Goal: Task Accomplishment & Management: Use online tool/utility

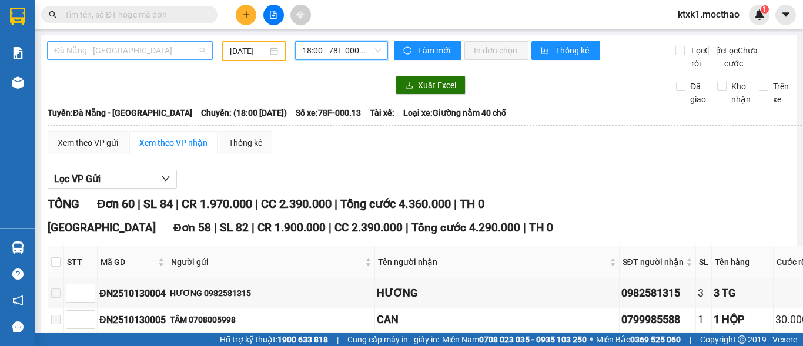
click at [132, 52] on span "Đà Nẵng - [GEOGRAPHIC_DATA]" at bounding box center [130, 51] width 152 height 18
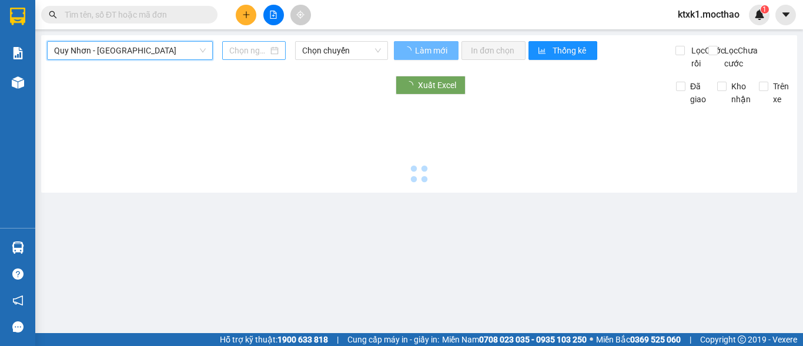
click at [226, 46] on div at bounding box center [253, 50] width 63 height 19
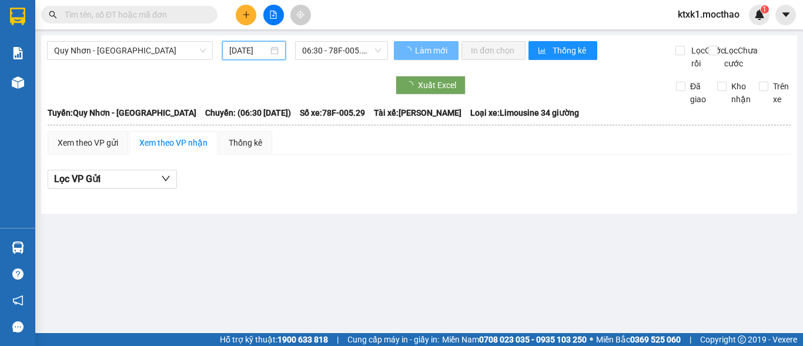
scroll to position [0, 3]
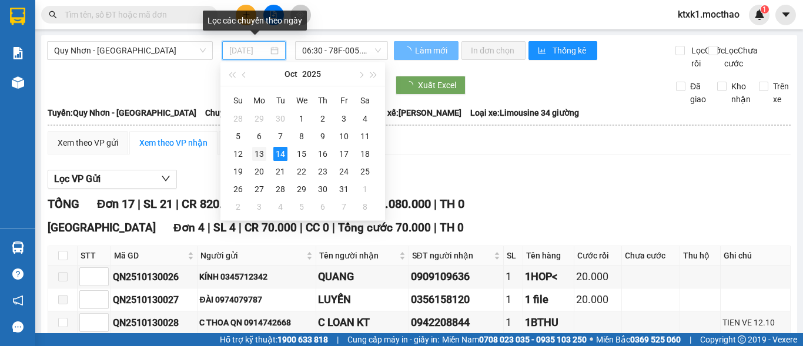
click at [262, 156] on div "13" at bounding box center [259, 154] width 14 height 14
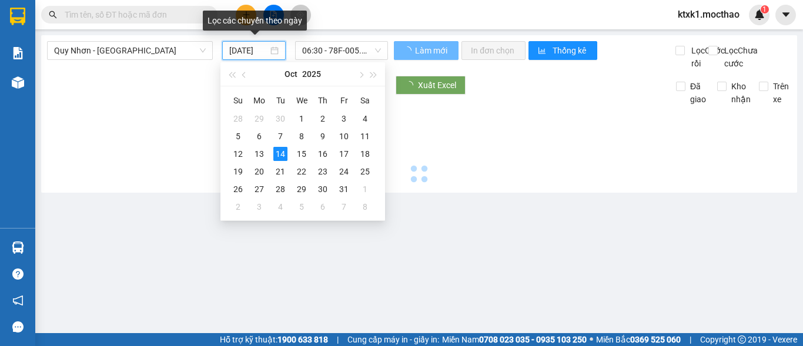
click at [316, 53] on span "06:30 - 78F-005.29" at bounding box center [341, 51] width 79 height 18
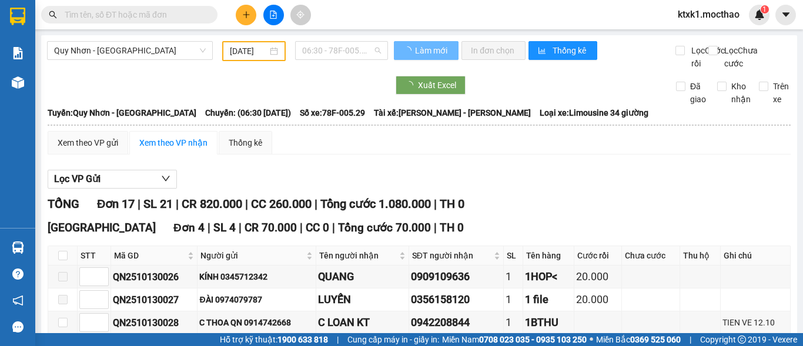
type input "[DATE]"
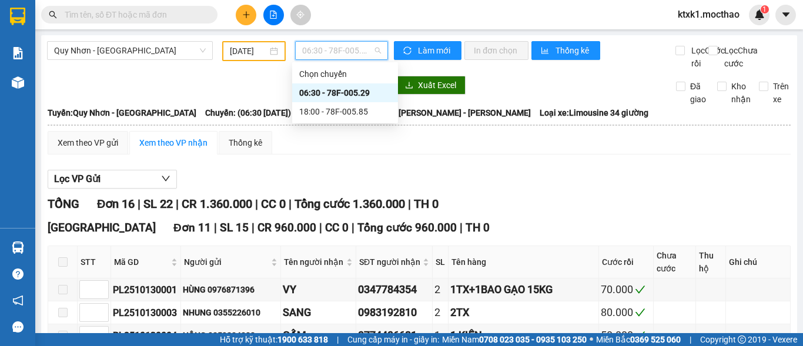
click at [356, 97] on div "06:30 - 78F-005.29" at bounding box center [345, 92] width 92 height 13
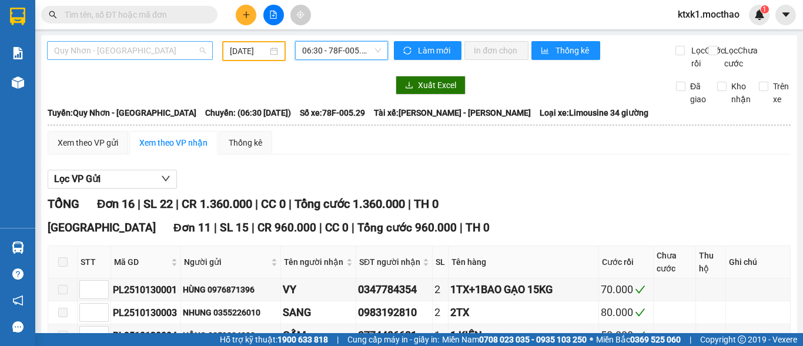
click at [133, 45] on span "Quy Nhơn - [GEOGRAPHIC_DATA]" at bounding box center [130, 51] width 152 height 18
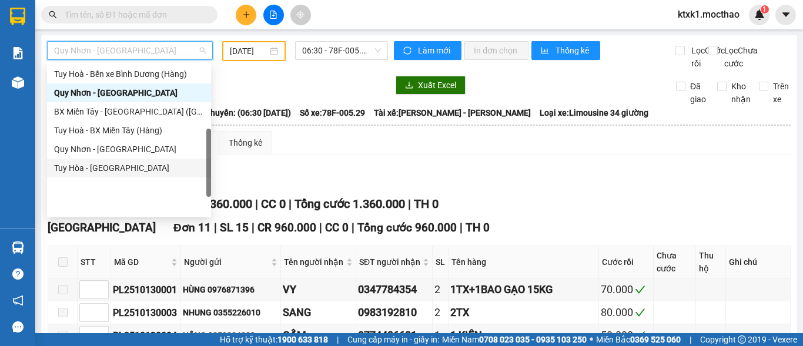
scroll to position [87, 0]
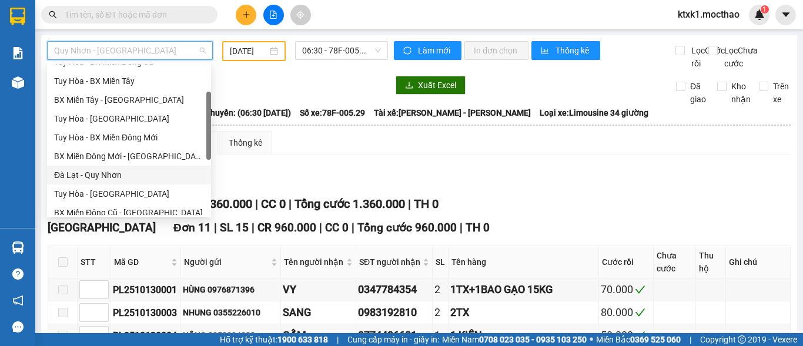
click at [96, 175] on div "Đà Lạt - Quy Nhơn" at bounding box center [129, 175] width 150 height 13
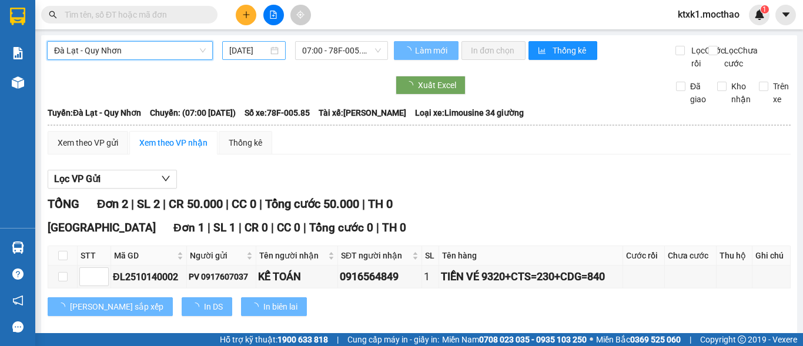
click at [253, 48] on input "[DATE]" at bounding box center [248, 50] width 39 height 13
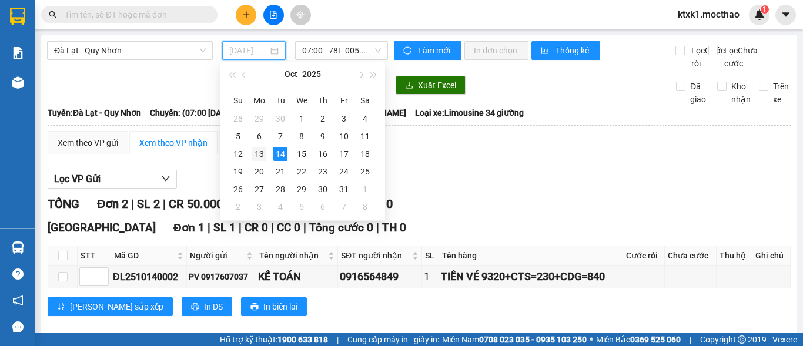
click at [261, 152] on div "13" at bounding box center [259, 154] width 14 height 14
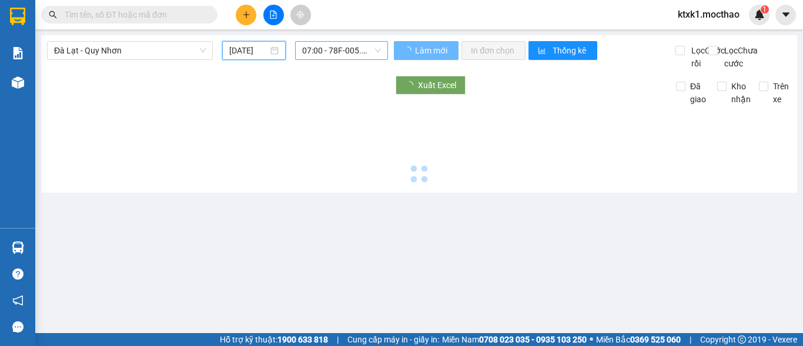
type input "[DATE]"
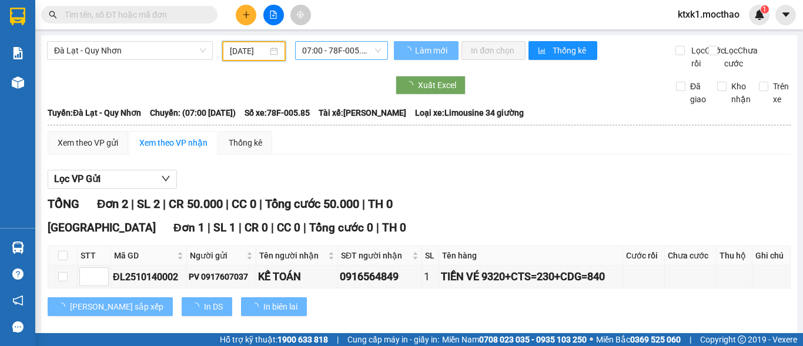
click at [333, 44] on span "07:00 - 78F-005.85" at bounding box center [341, 51] width 79 height 18
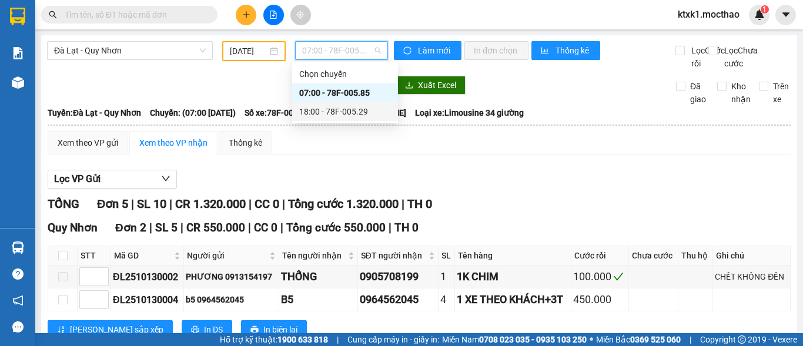
click at [346, 112] on div "18:00 - 78F-005.29" at bounding box center [345, 111] width 92 height 13
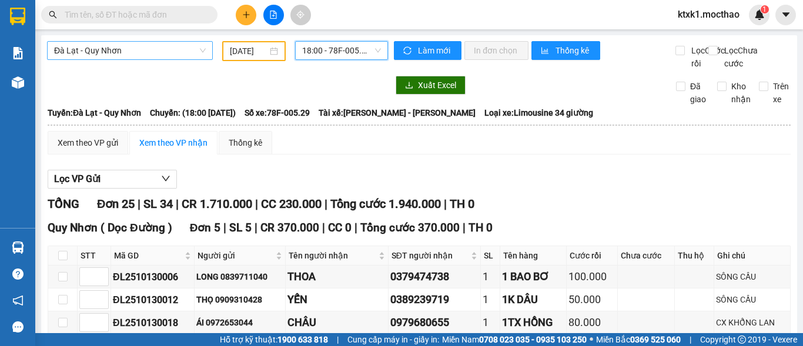
click at [138, 49] on span "Đà Lạt - Quy Nhơn" at bounding box center [130, 51] width 152 height 18
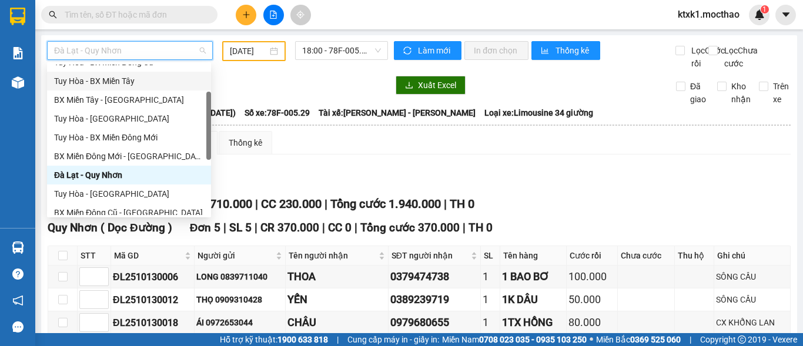
click at [115, 83] on div "Tuy Hòa - BX Miền Tây" at bounding box center [129, 81] width 150 height 13
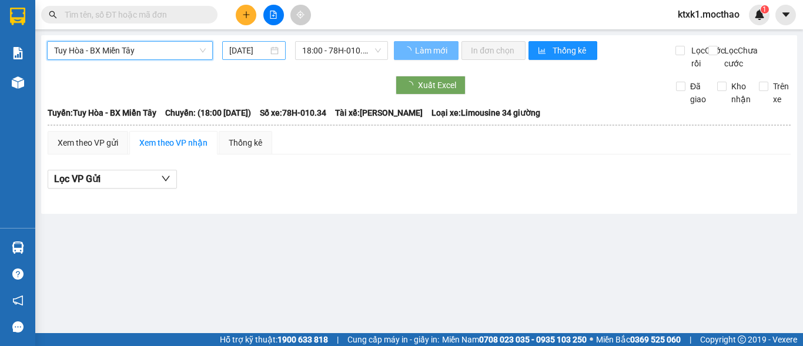
click at [245, 53] on input "[DATE]" at bounding box center [248, 50] width 39 height 13
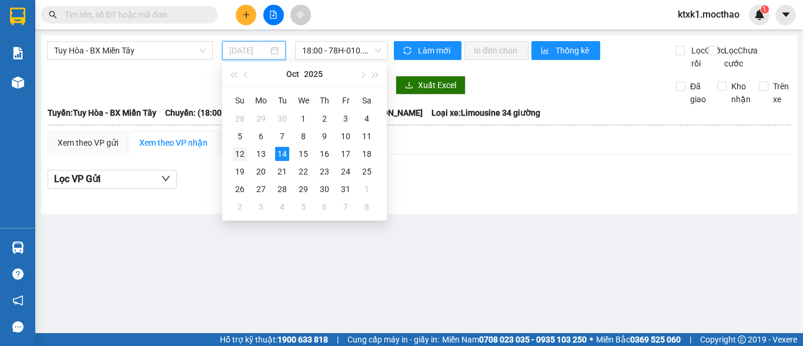
click at [240, 155] on div "12" at bounding box center [240, 154] width 14 height 14
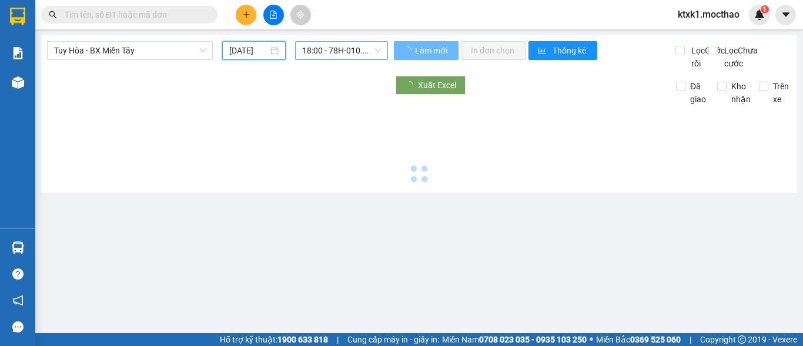
type input "[DATE]"
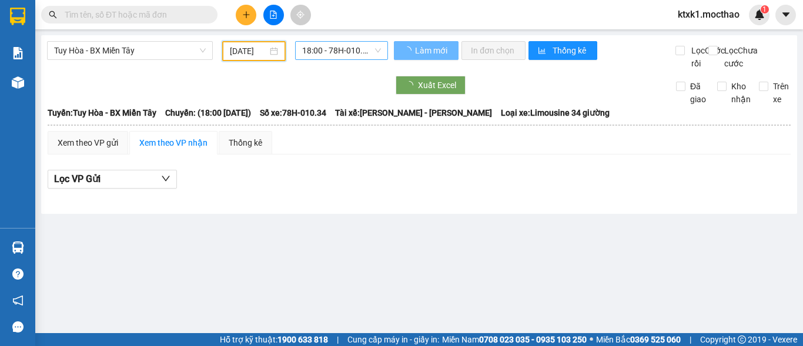
click at [325, 48] on span "18:00 - 78H-010.34" at bounding box center [341, 51] width 79 height 18
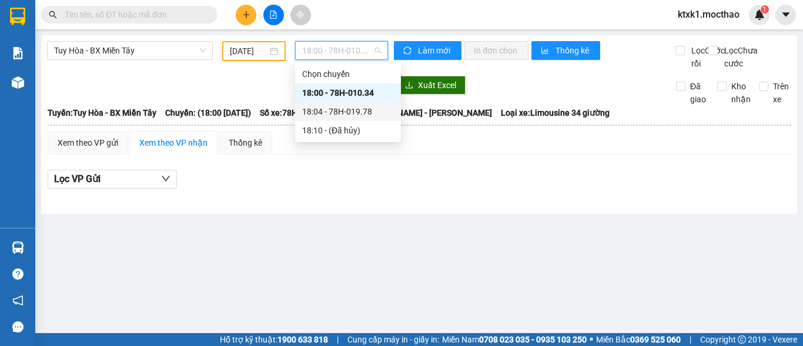
click at [349, 112] on div "18:04 - 78H-019.78" at bounding box center [348, 111] width 92 height 13
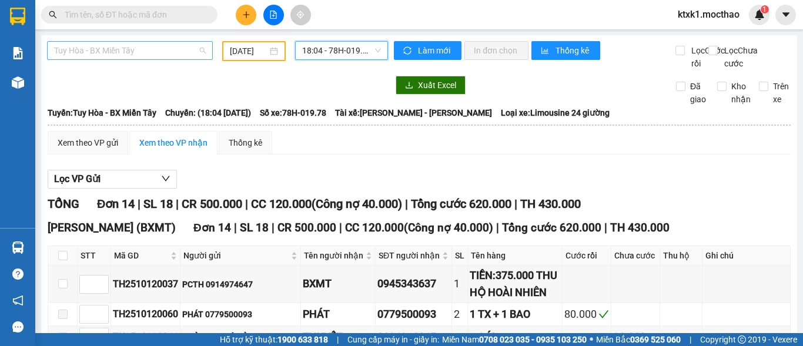
click at [146, 52] on span "Tuy Hòa - BX Miền Tây" at bounding box center [130, 51] width 152 height 18
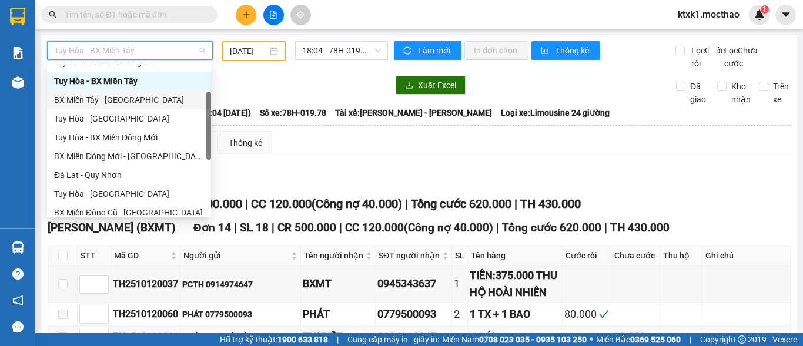
click at [125, 98] on div "BX Miền Tây - [GEOGRAPHIC_DATA]" at bounding box center [129, 99] width 150 height 13
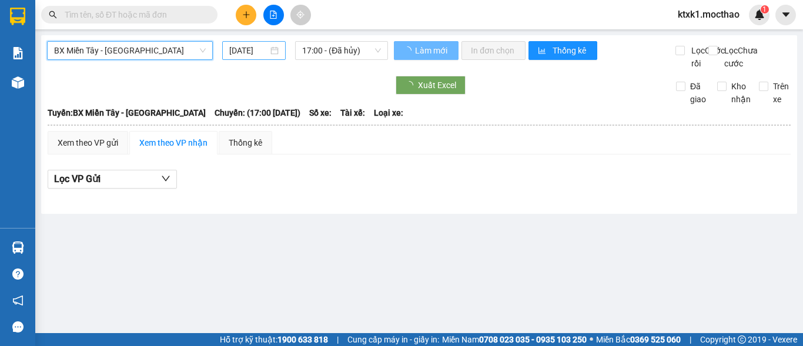
click at [241, 49] on input "[DATE]" at bounding box center [248, 50] width 39 height 13
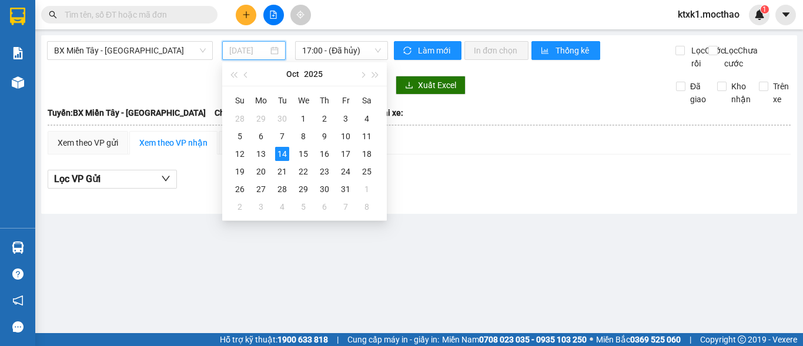
drag, startPoint x: 263, startPoint y: 155, endPoint x: 313, endPoint y: 86, distance: 85.0
click at [262, 155] on div "13" at bounding box center [261, 154] width 14 height 14
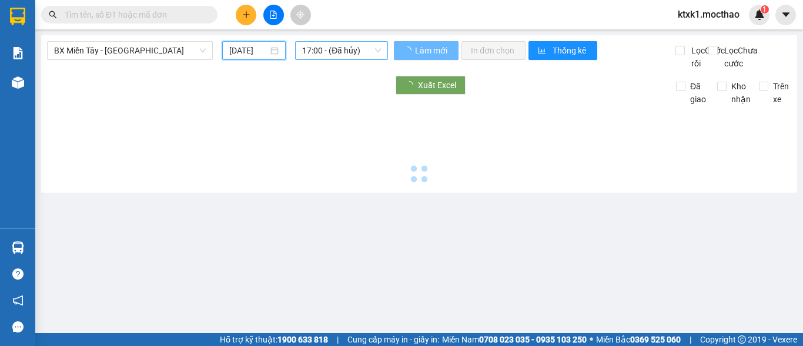
type input "[DATE]"
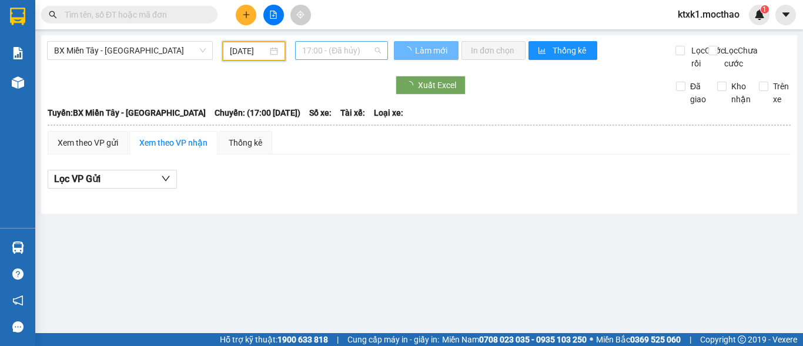
click at [325, 44] on span "17:00 - (Đã hủy)" at bounding box center [341, 51] width 79 height 18
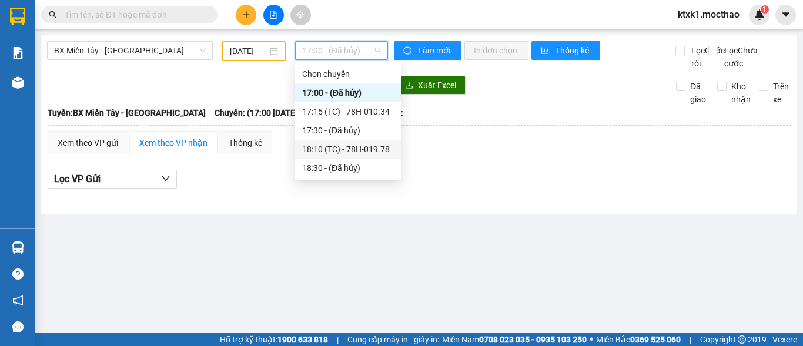
click at [334, 151] on div "18:10 (TC) - 78H-019.78" at bounding box center [348, 149] width 92 height 13
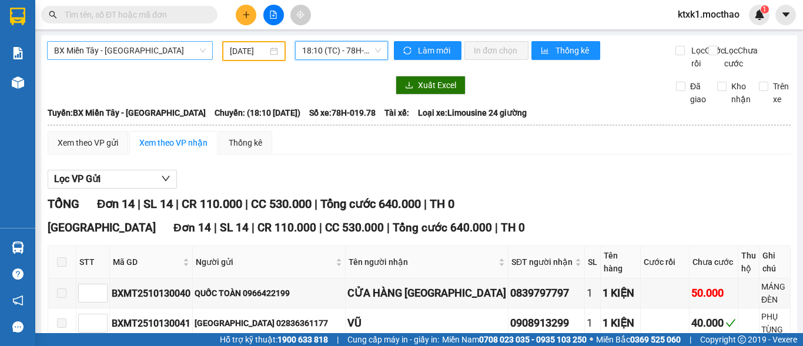
click at [159, 52] on span "BX Miền Tây - [GEOGRAPHIC_DATA]" at bounding box center [130, 51] width 152 height 18
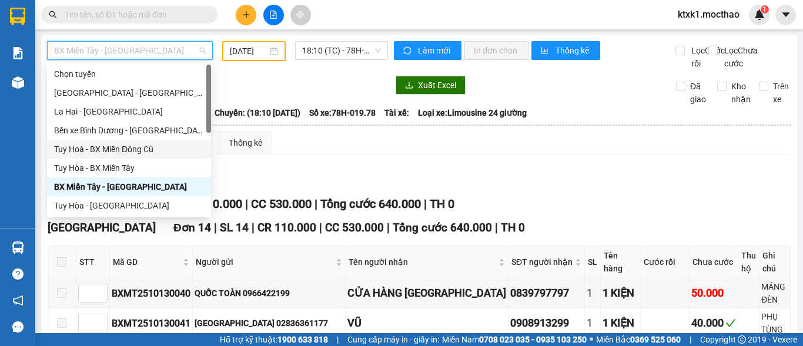
click at [121, 152] on div "Tuy Hoà - BX Miền Đông Cũ" at bounding box center [129, 149] width 150 height 13
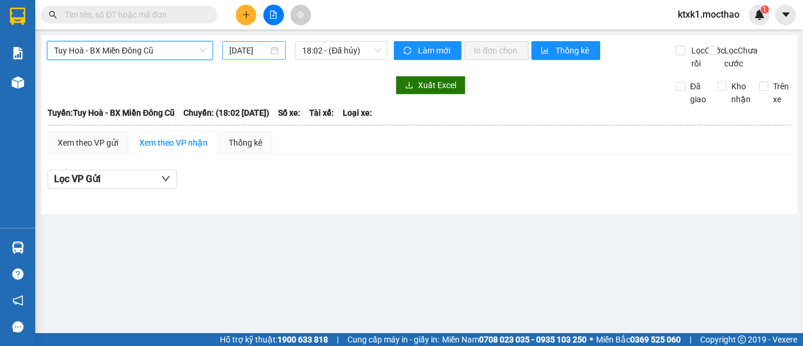
click at [253, 49] on input "[DATE]" at bounding box center [248, 50] width 39 height 13
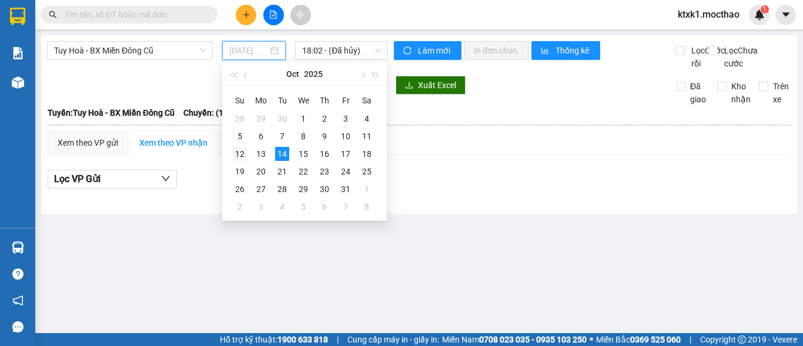
click at [239, 154] on div "12" at bounding box center [240, 154] width 14 height 14
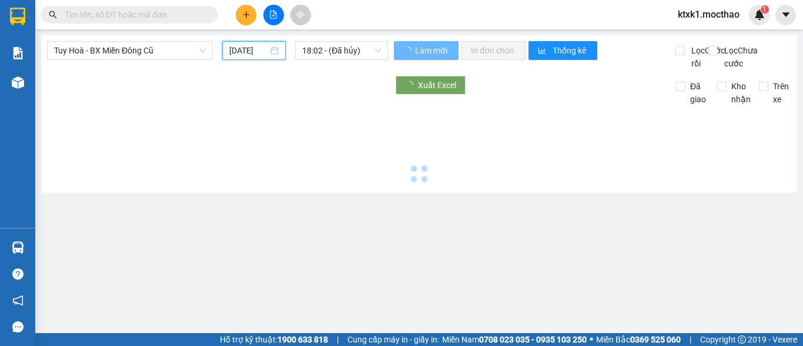
type input "[DATE]"
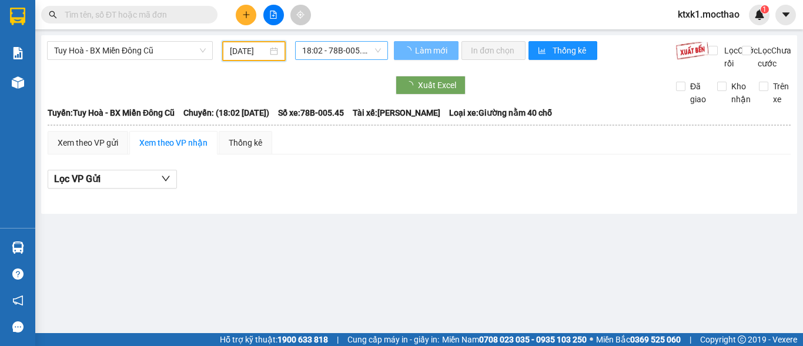
click at [339, 52] on span "18:02 - 78B-005.45" at bounding box center [341, 51] width 79 height 18
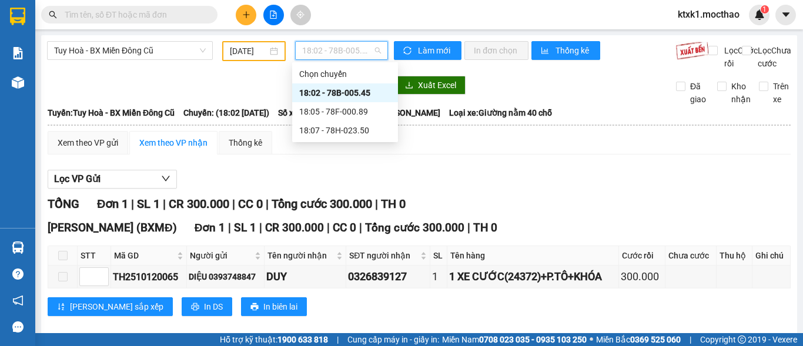
click at [354, 90] on div "18:02 - 78B-005.45" at bounding box center [345, 92] width 92 height 13
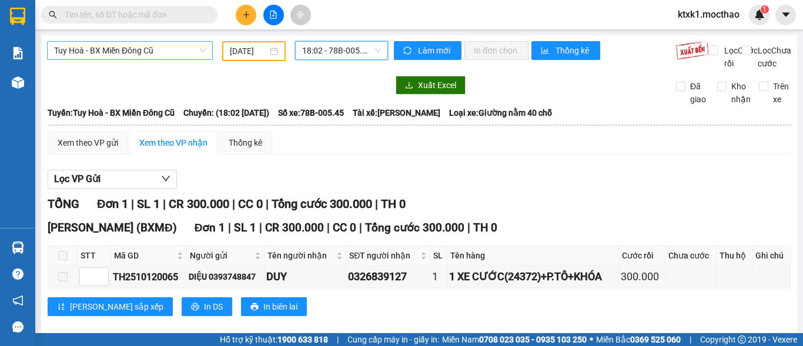
click at [111, 50] on span "Tuy Hoà - BX Miền Đông Cũ" at bounding box center [130, 51] width 152 height 18
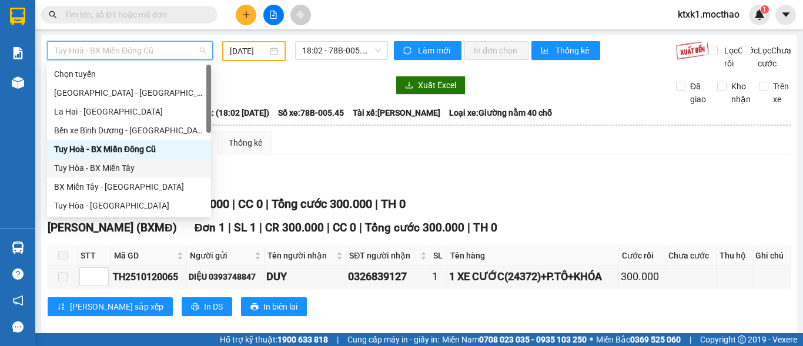
scroll to position [118, 0]
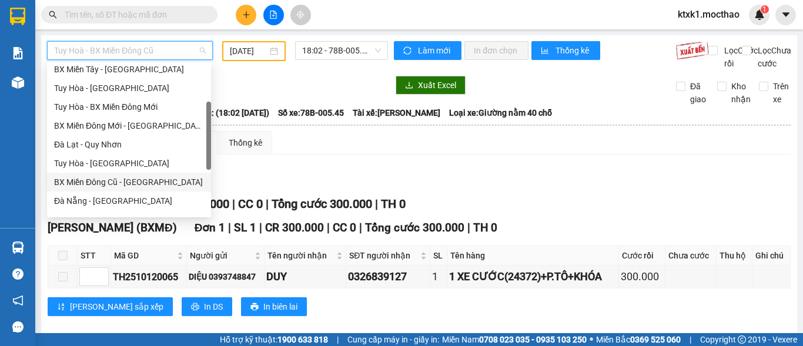
click at [125, 185] on div "BX Miền Đông Cũ - [GEOGRAPHIC_DATA]" at bounding box center [129, 182] width 150 height 13
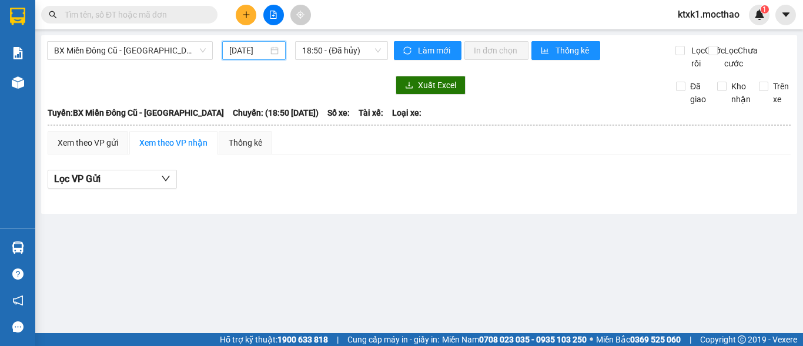
click at [246, 52] on input "[DATE]" at bounding box center [248, 50] width 39 height 13
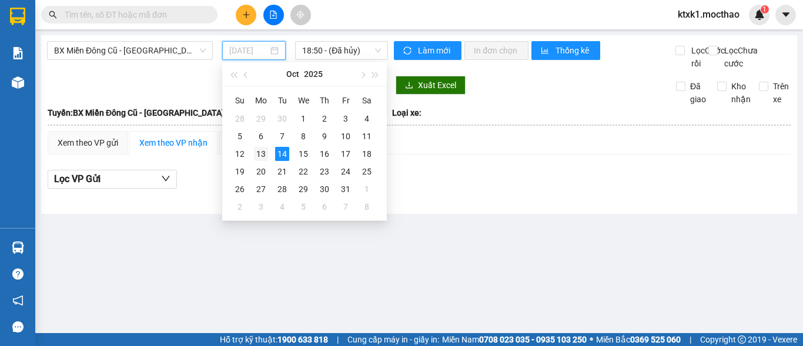
click at [260, 153] on div "13" at bounding box center [261, 154] width 14 height 14
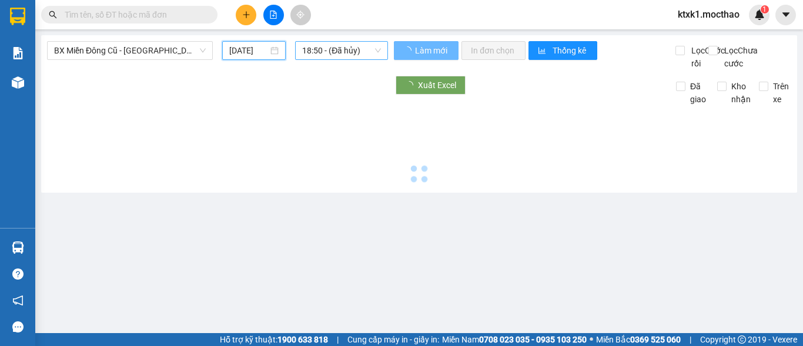
type input "[DATE]"
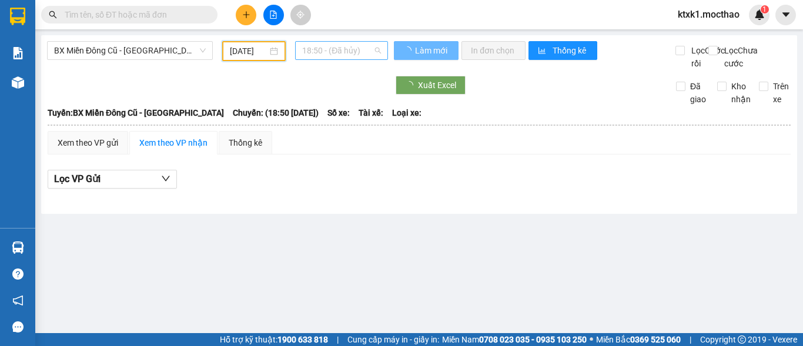
click at [327, 42] on span "18:50 - (Đã hủy)" at bounding box center [341, 51] width 79 height 18
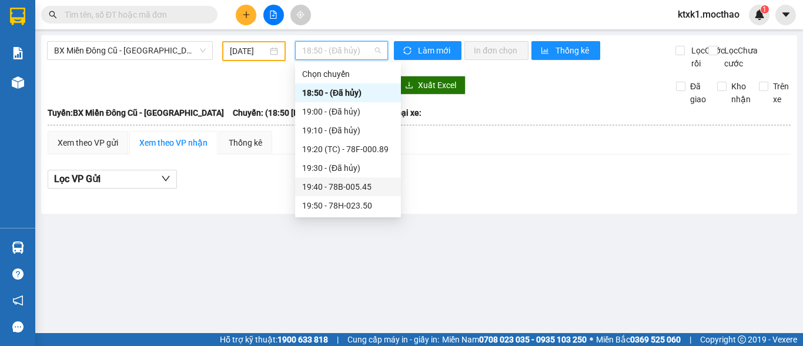
drag, startPoint x: 368, startPoint y: 192, endPoint x: 336, endPoint y: 206, distance: 35.5
click at [367, 192] on div "19:40 - 78B-005.45" at bounding box center [348, 186] width 92 height 13
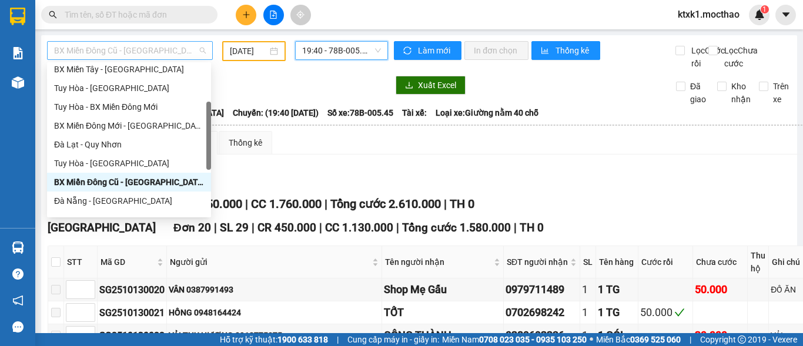
click at [155, 44] on span "BX Miền Đông Cũ - [GEOGRAPHIC_DATA]" at bounding box center [130, 51] width 152 height 18
click at [123, 70] on div "BX Miền Tây - [GEOGRAPHIC_DATA]" at bounding box center [129, 69] width 150 height 13
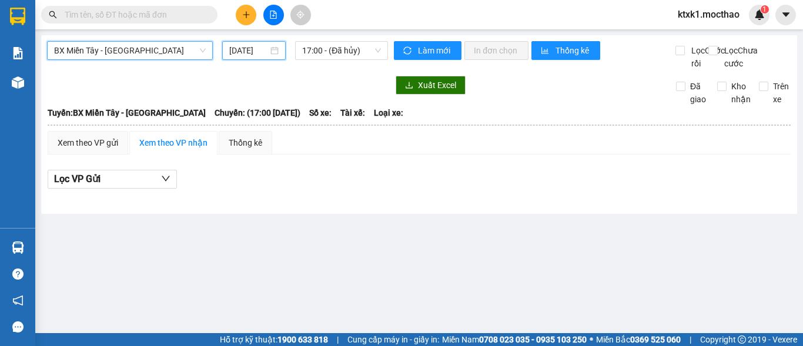
click at [250, 47] on input "[DATE]" at bounding box center [248, 50] width 39 height 13
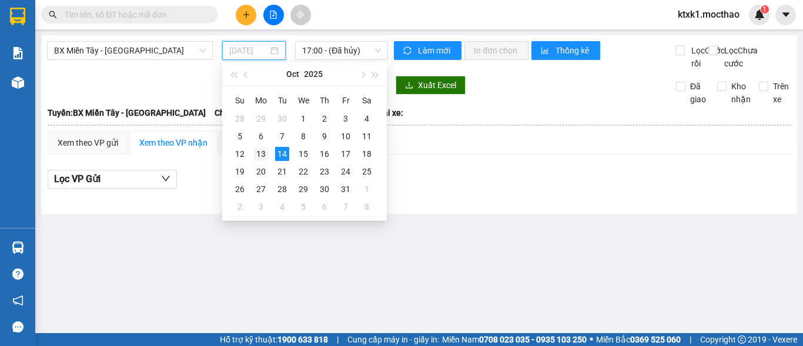
click at [262, 154] on div "13" at bounding box center [261, 154] width 14 height 14
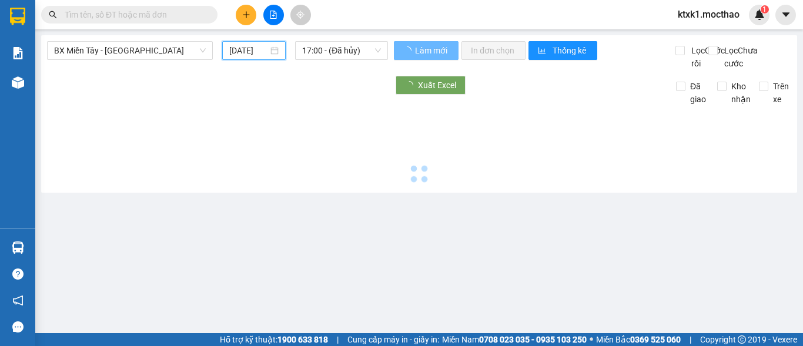
type input "[DATE]"
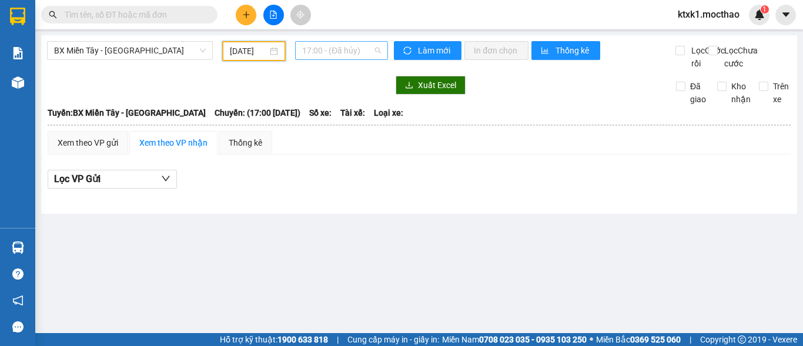
click at [340, 52] on span "17:00 - (Đã hủy)" at bounding box center [341, 51] width 79 height 18
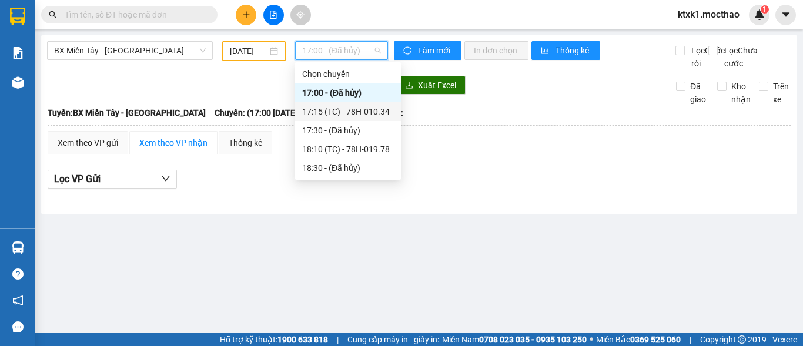
click at [353, 112] on div "17:15 (TC) - 78H-010.34" at bounding box center [348, 111] width 92 height 13
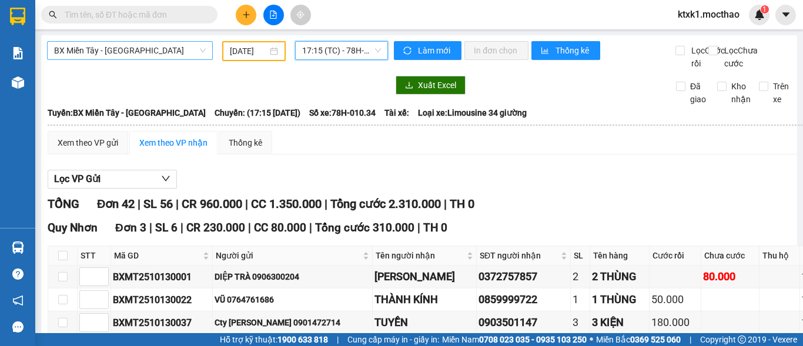
click at [129, 56] on span "BX Miền Tây - [GEOGRAPHIC_DATA]" at bounding box center [130, 51] width 152 height 18
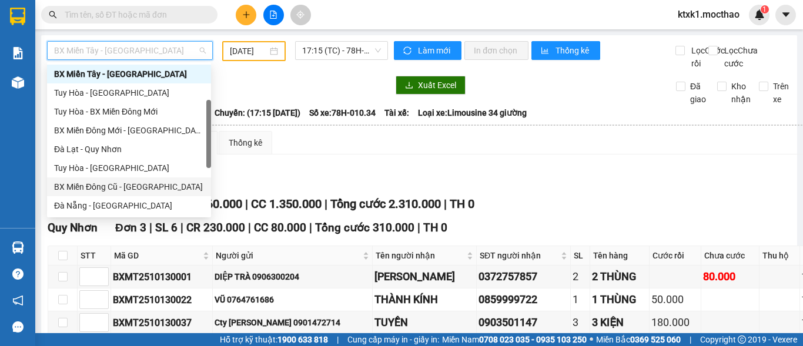
click at [128, 190] on div "BX Miền Đông Cũ - [GEOGRAPHIC_DATA]" at bounding box center [129, 186] width 150 height 13
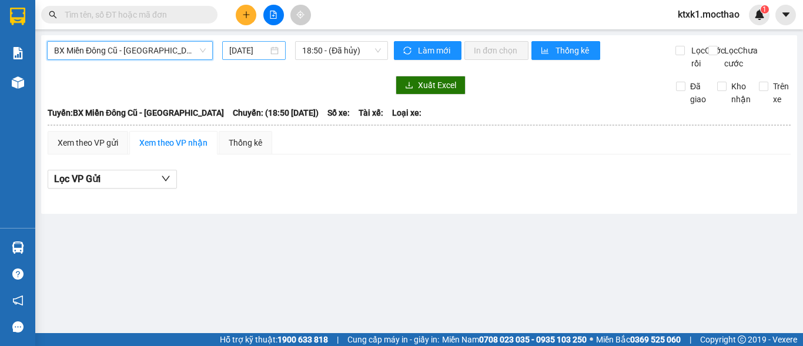
click at [248, 50] on input "[DATE]" at bounding box center [248, 50] width 39 height 13
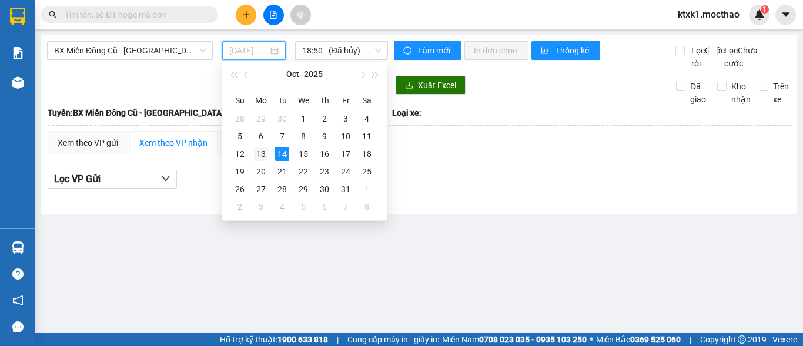
click at [265, 153] on div "13" at bounding box center [261, 154] width 14 height 14
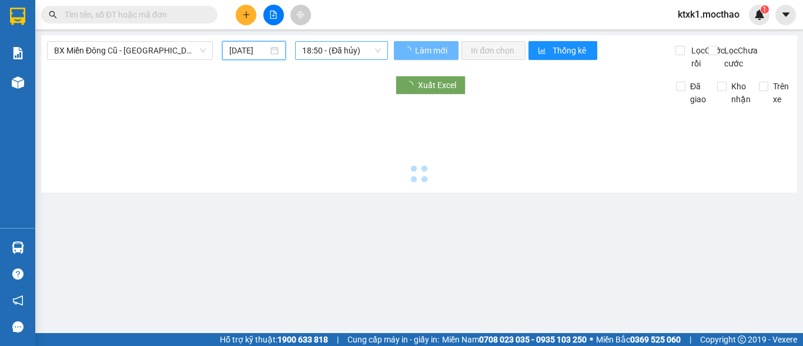
type input "[DATE]"
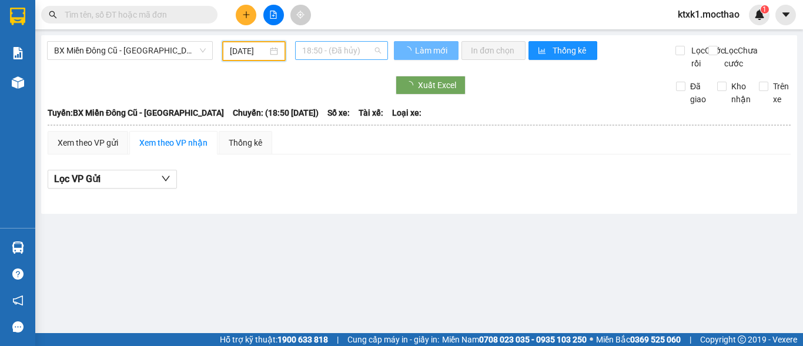
click at [309, 48] on span "18:50 - (Đã hủy)" at bounding box center [341, 51] width 79 height 18
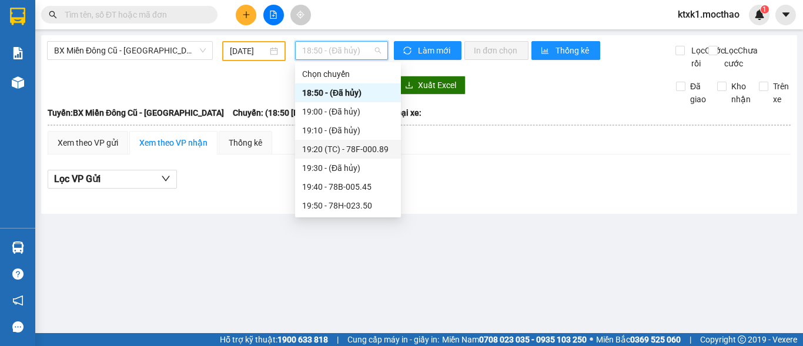
click at [366, 150] on div "19:20 (TC) - 78F-000.89" at bounding box center [348, 149] width 92 height 13
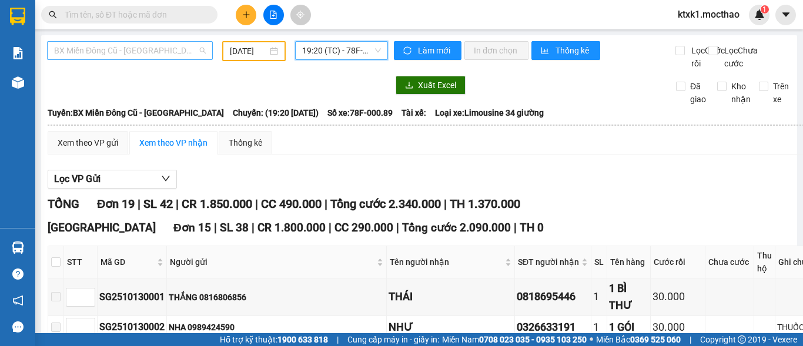
click at [148, 48] on span "BX Miền Đông Cũ - [GEOGRAPHIC_DATA]" at bounding box center [130, 51] width 152 height 18
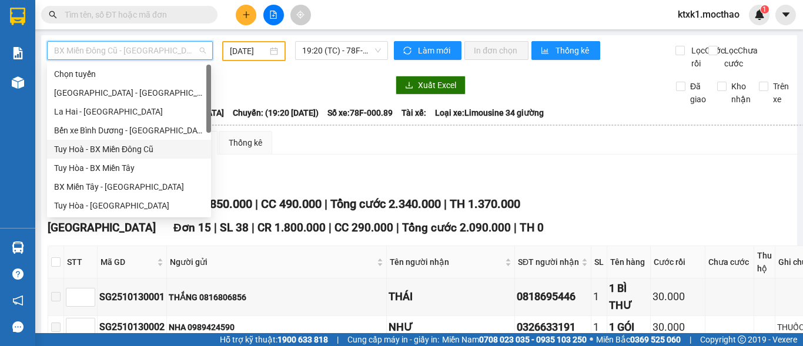
click at [143, 151] on div "Tuy Hoà - BX Miền Đông Cũ" at bounding box center [129, 149] width 150 height 13
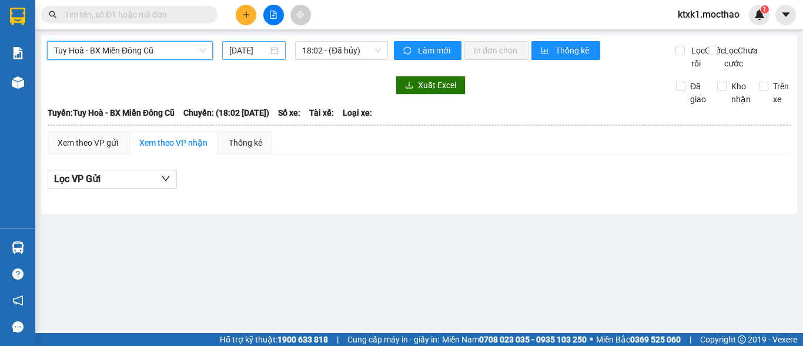
click at [254, 48] on input "[DATE]" at bounding box center [248, 50] width 39 height 13
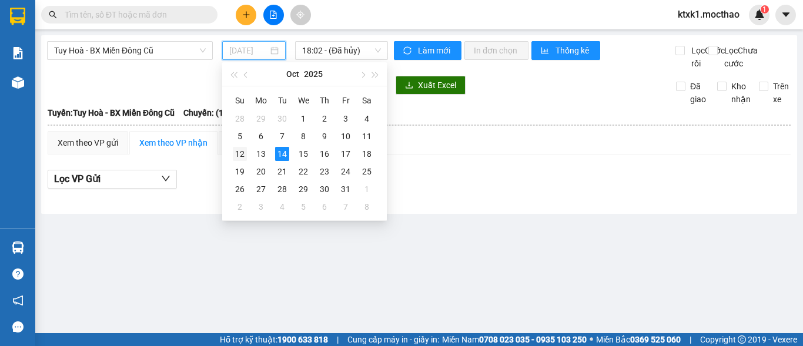
click at [243, 156] on div "12" at bounding box center [240, 154] width 14 height 14
type input "[DATE]"
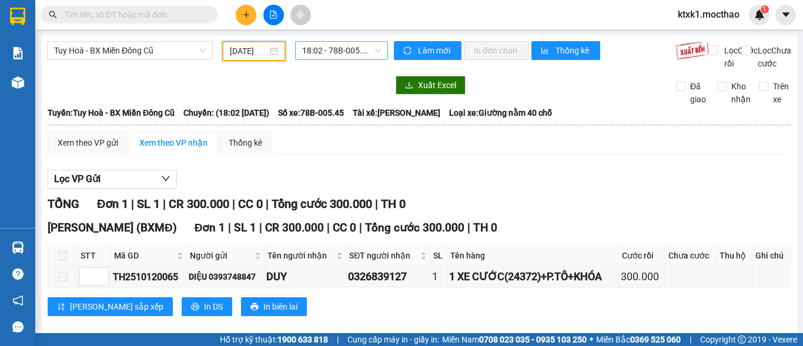
click at [326, 52] on span "18:02 - 78B-005.45" at bounding box center [341, 51] width 79 height 18
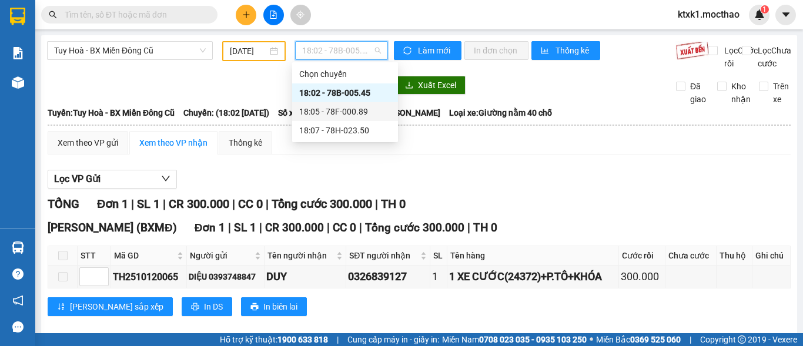
click at [339, 110] on div "18:05 - 78F-000.89" at bounding box center [345, 111] width 92 height 13
